Goal: Check status: Check status

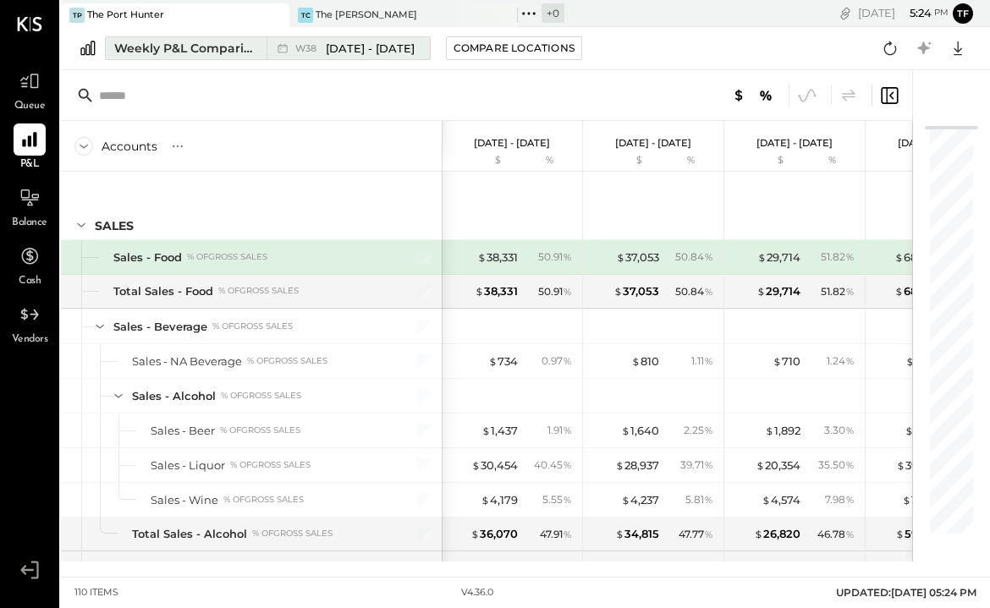
click at [352, 59] on button "Weekly P&L Comparison W38 [DATE] - [DATE]" at bounding box center [268, 48] width 326 height 24
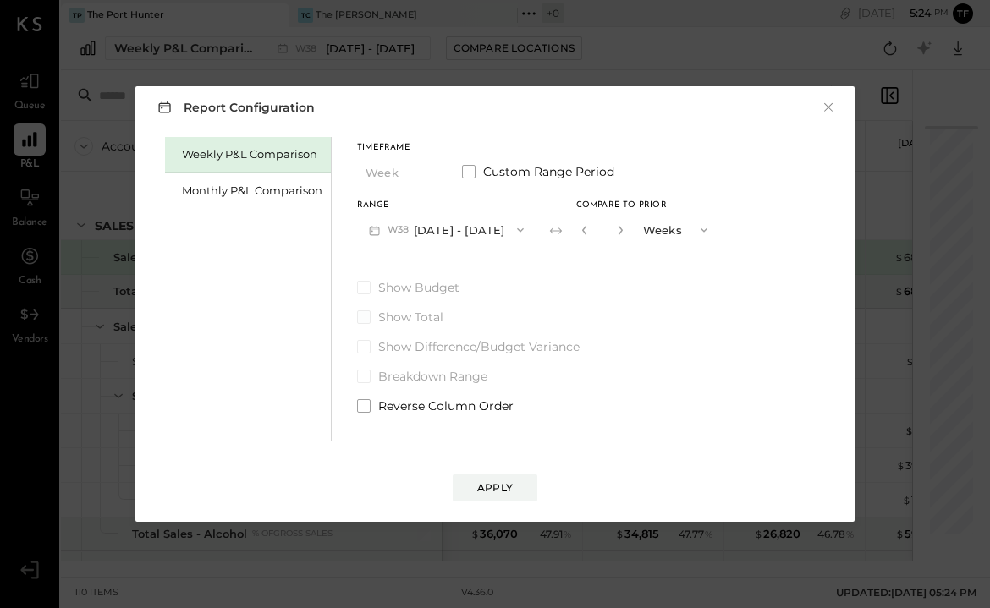
click at [669, 316] on label "Show Total" at bounding box center [538, 317] width 362 height 17
click at [821, 107] on button "×" at bounding box center [828, 107] width 15 height 17
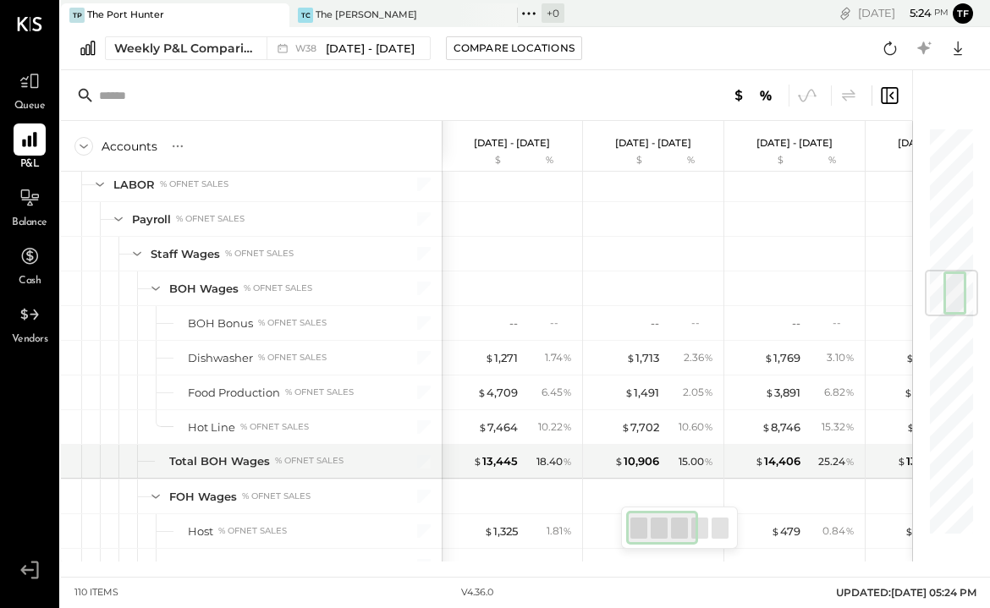
scroll to position [1218, 0]
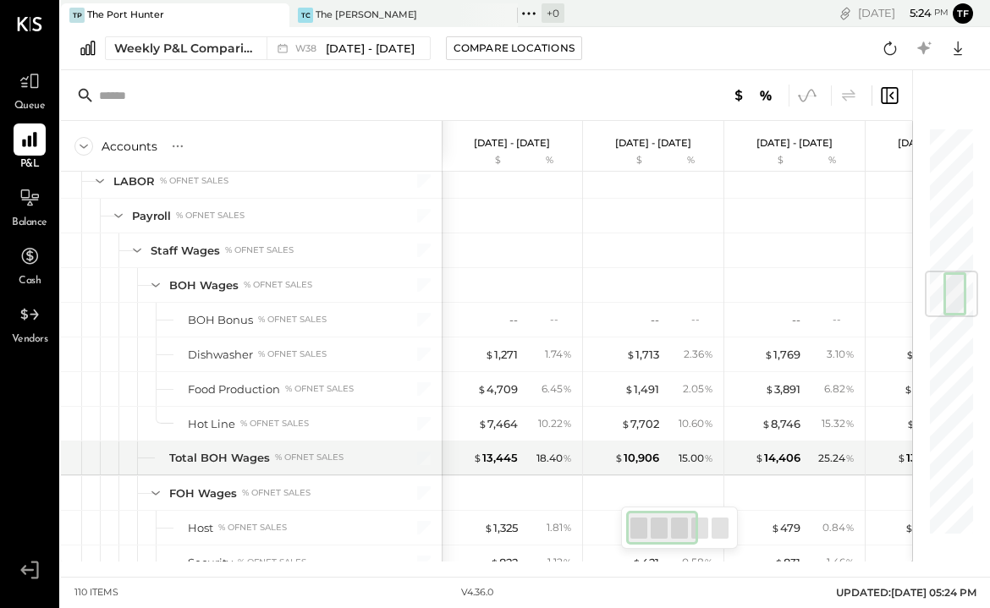
click at [807, 89] on icon at bounding box center [807, 96] width 22 height 22
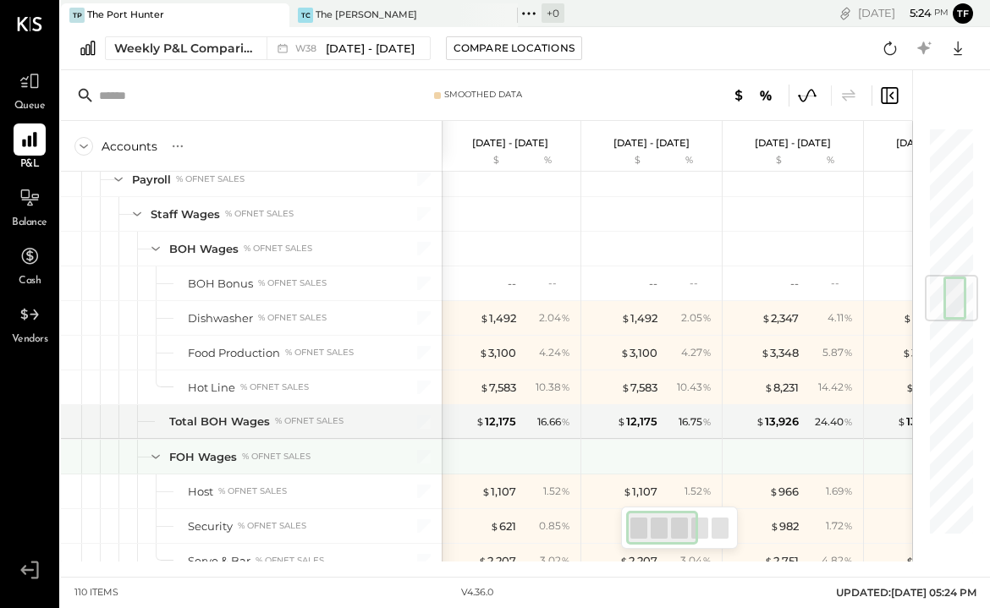
scroll to position [1248, 0]
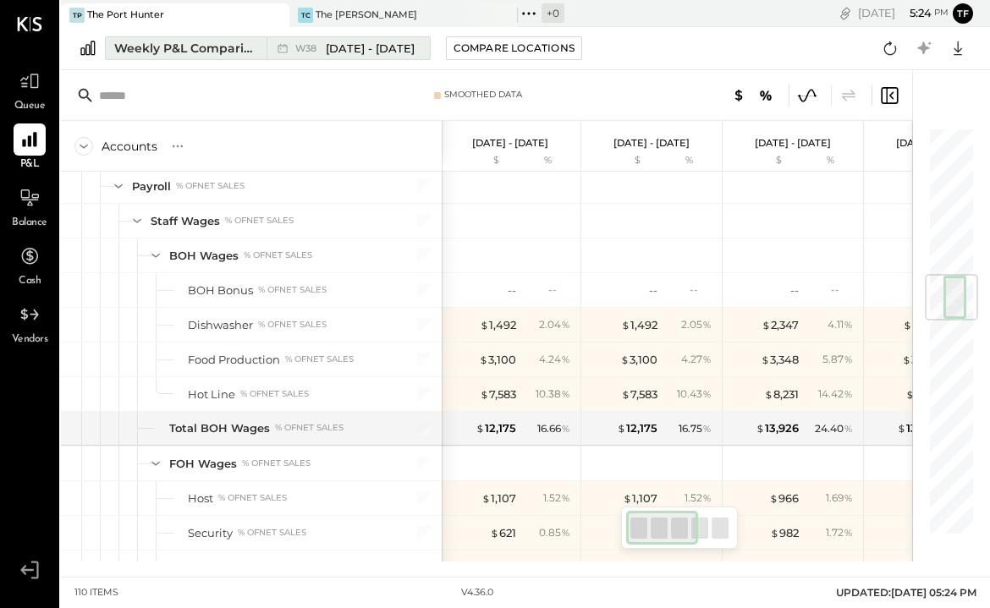
click at [223, 47] on div "Weekly P&L Comparison" at bounding box center [185, 48] width 142 height 17
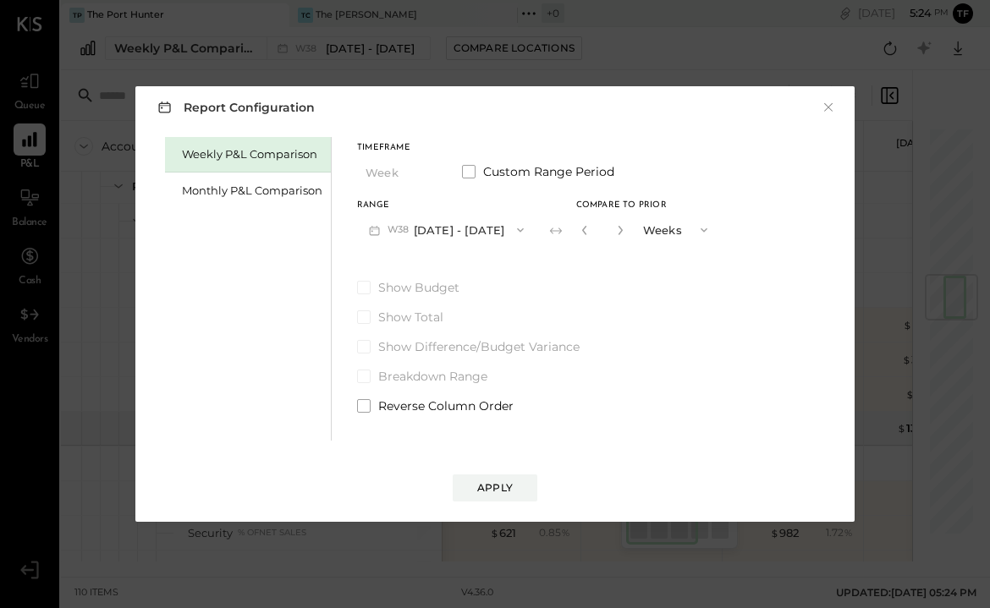
click at [813, 105] on div "Report Configuration ×" at bounding box center [494, 107] width 685 height 25
click at [827, 104] on button "×" at bounding box center [828, 107] width 15 height 17
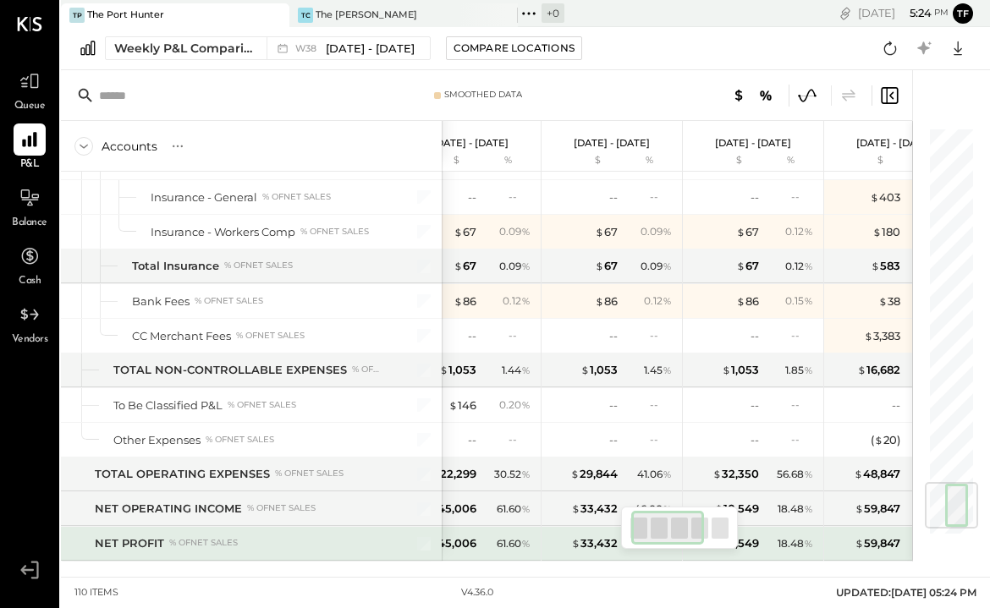
scroll to position [0, 0]
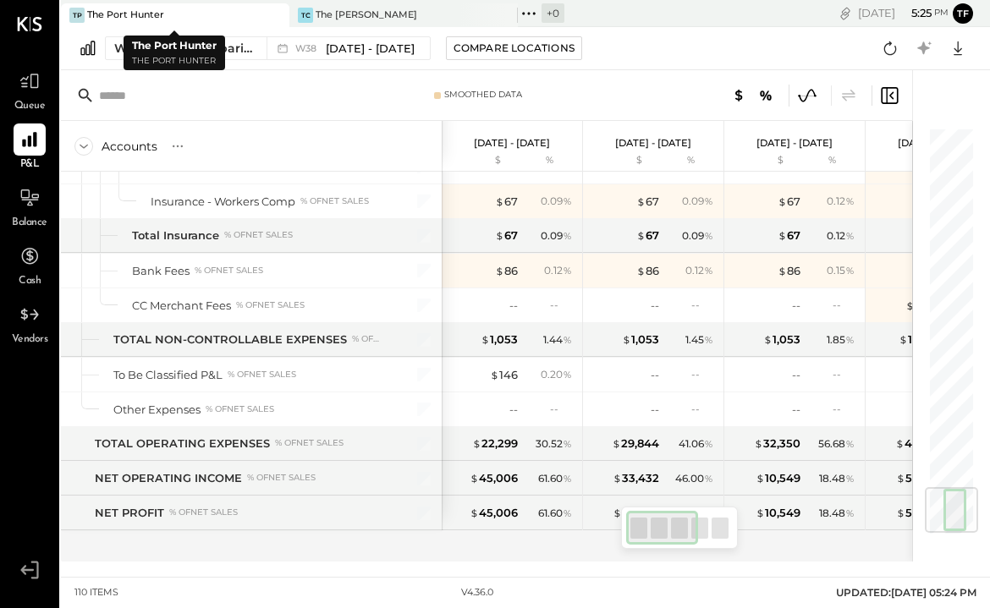
click at [207, 43] on body "Queue P&L Balance Cash Vendors v 4.36.0 TP The Port [PERSON_NAME] The [PERSON_N…" at bounding box center [495, 304] width 990 height 608
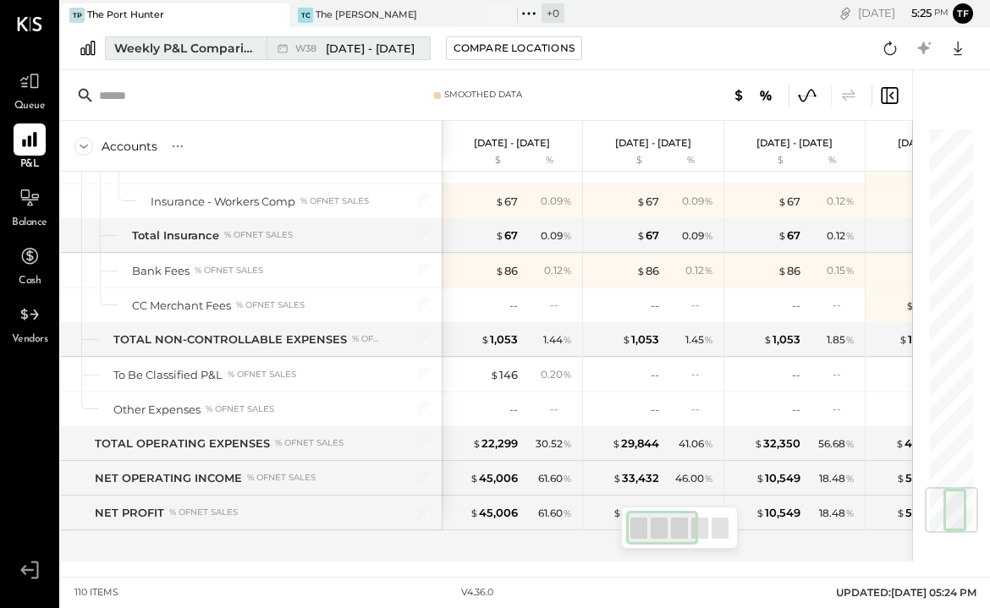
click at [230, 52] on div "Weekly P&L Comparison" at bounding box center [185, 48] width 142 height 17
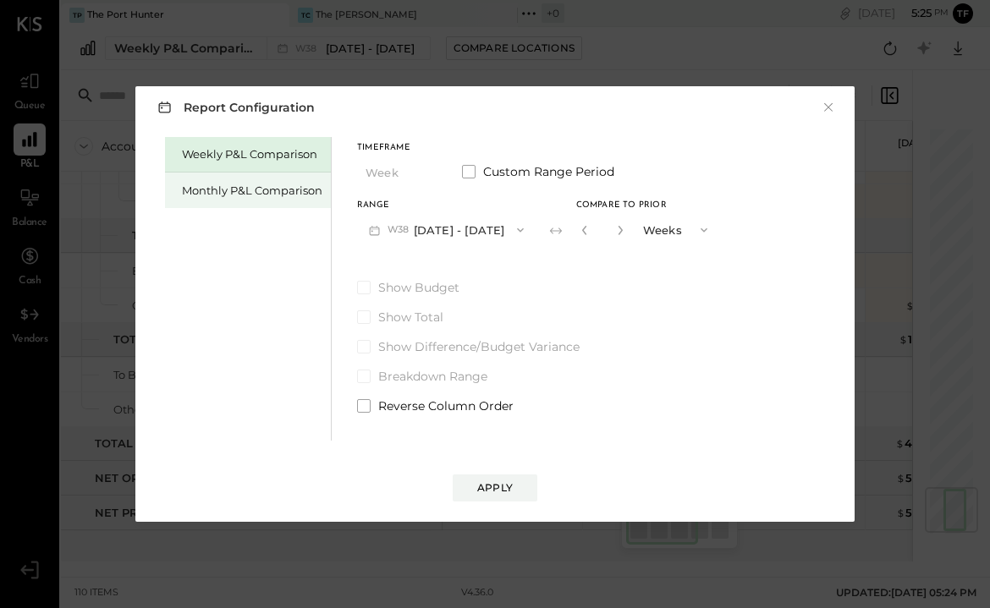
click at [290, 188] on div "Monthly P&L Comparison" at bounding box center [252, 191] width 140 height 16
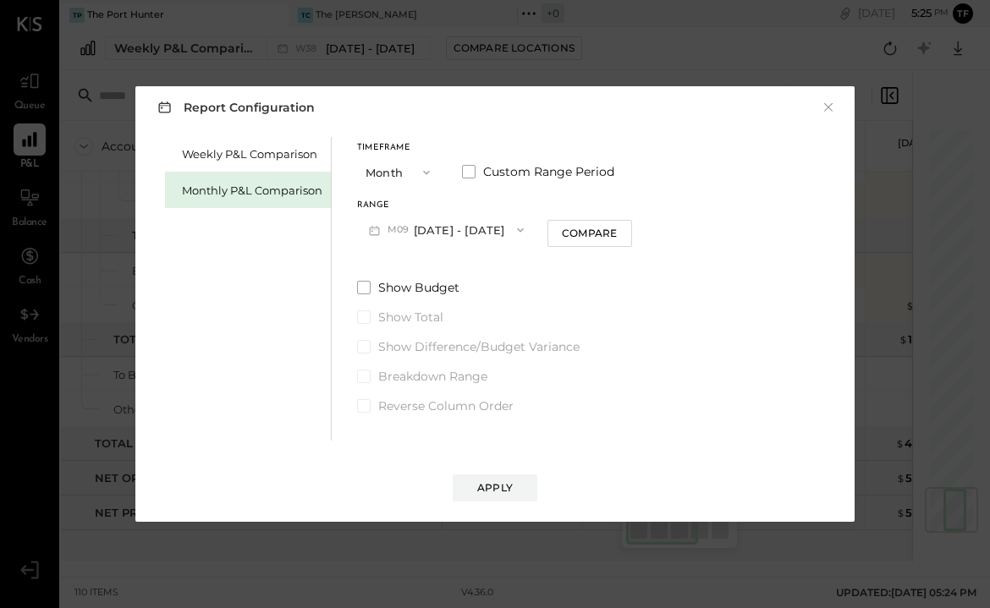
click at [417, 176] on span "button" at bounding box center [422, 173] width 22 height 14
click at [415, 261] on div "Year" at bounding box center [399, 263] width 83 height 30
click at [508, 492] on div "Apply" at bounding box center [495, 488] width 36 height 14
